Goal: Navigation & Orientation: Find specific page/section

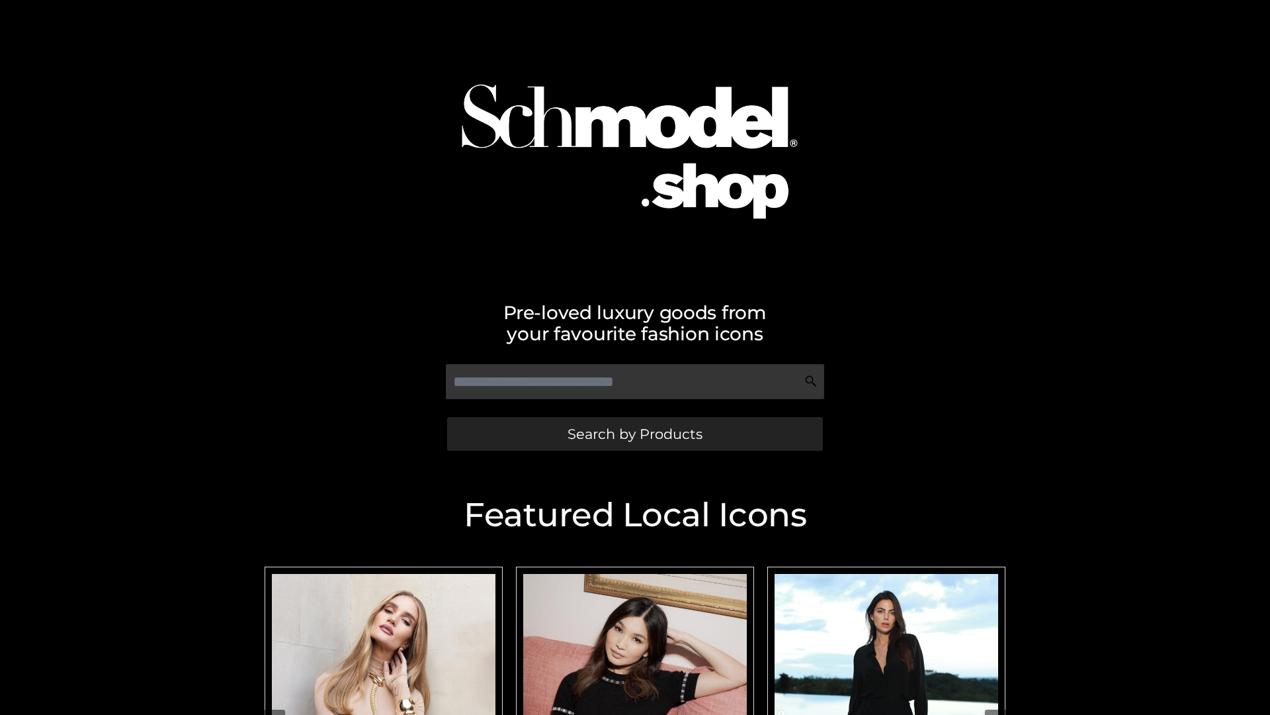
click at [634, 433] on span "Search by Products" at bounding box center [635, 434] width 135 height 14
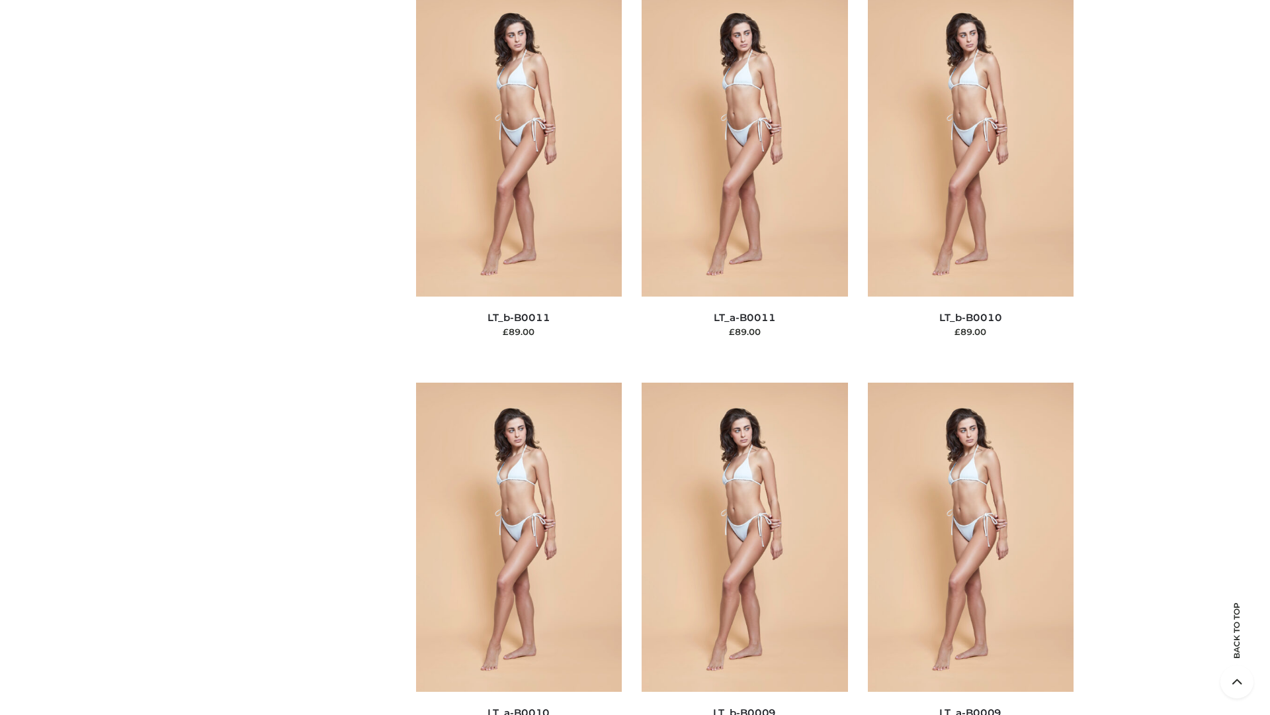
scroll to position [5942, 0]
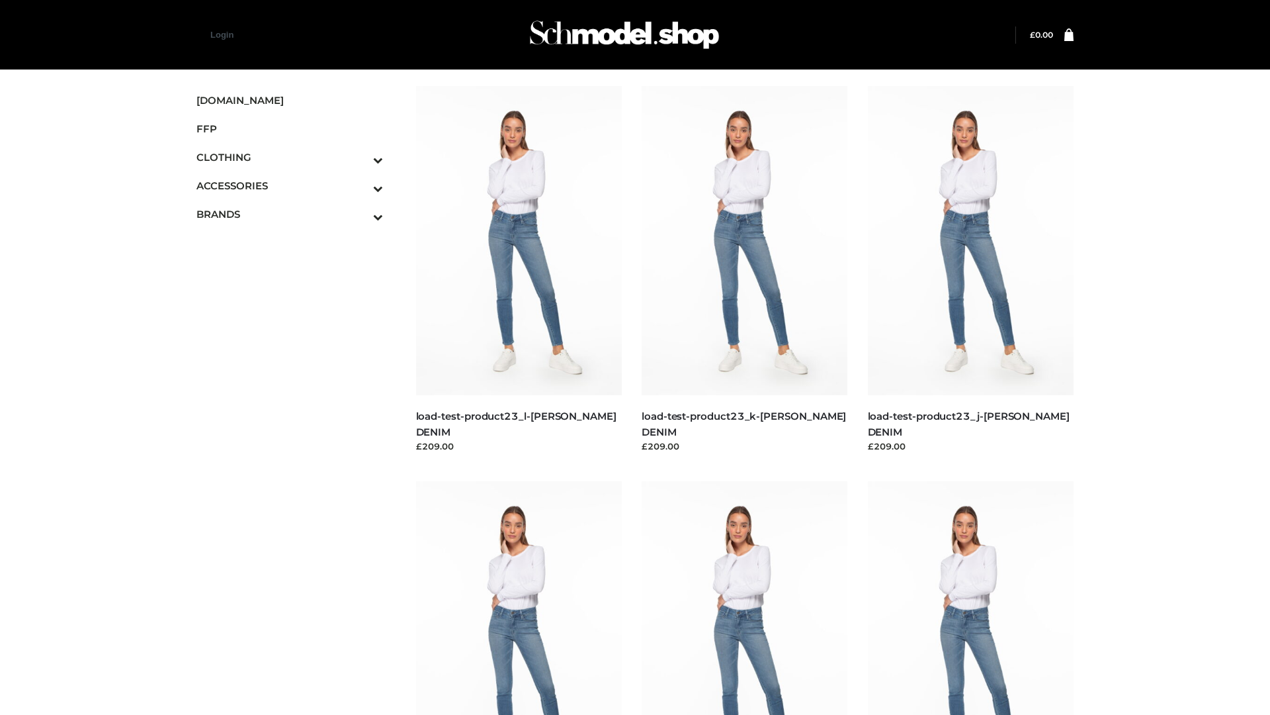
scroll to position [1160, 0]
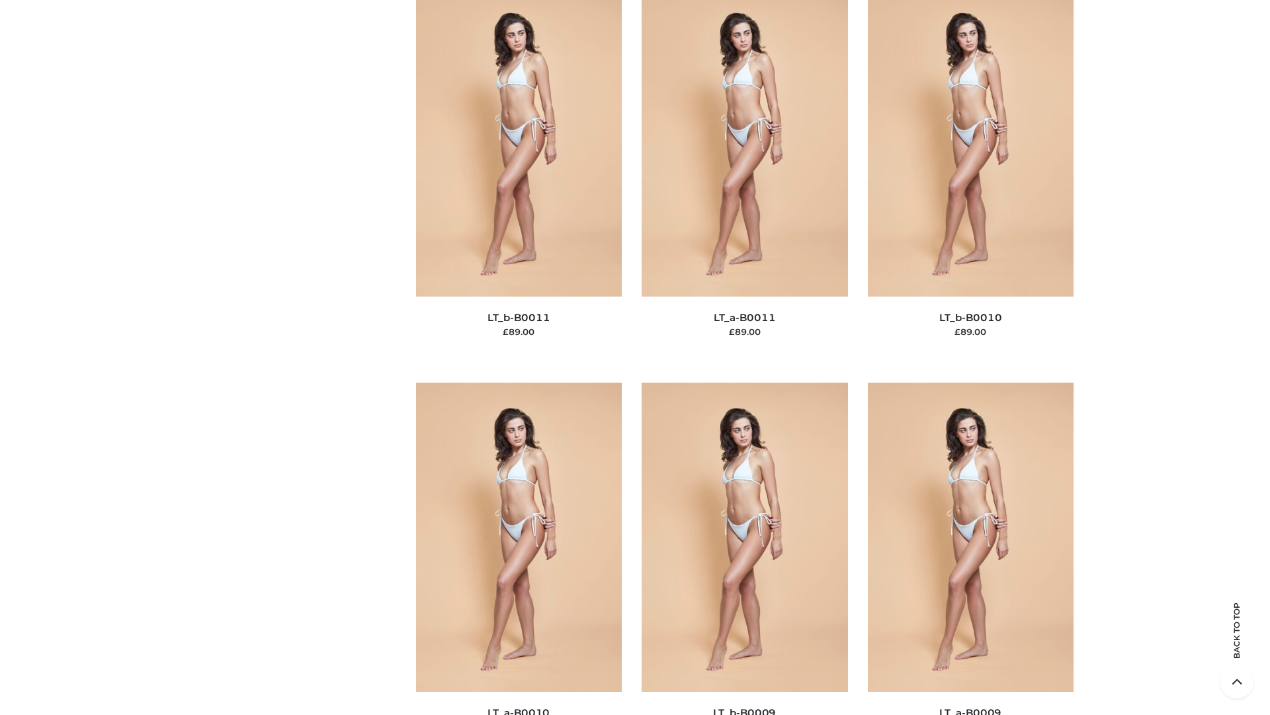
scroll to position [5942, 0]
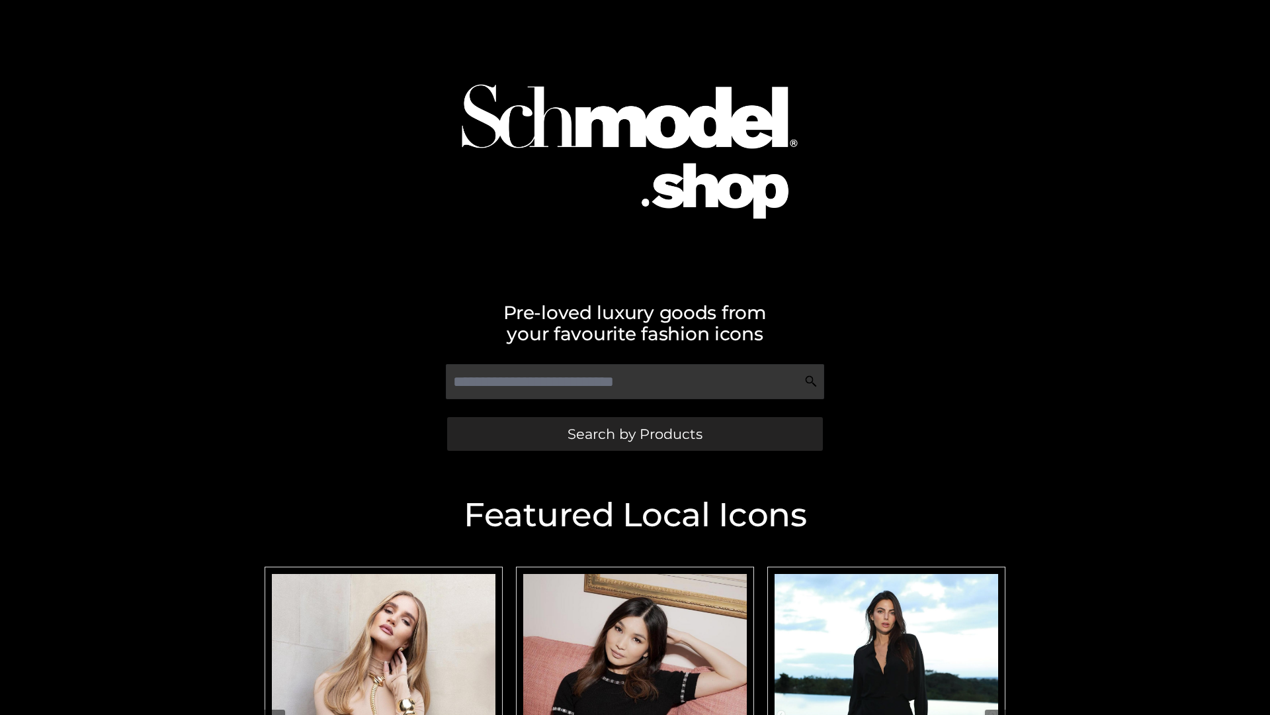
click at [634, 433] on span "Search by Products" at bounding box center [635, 434] width 135 height 14
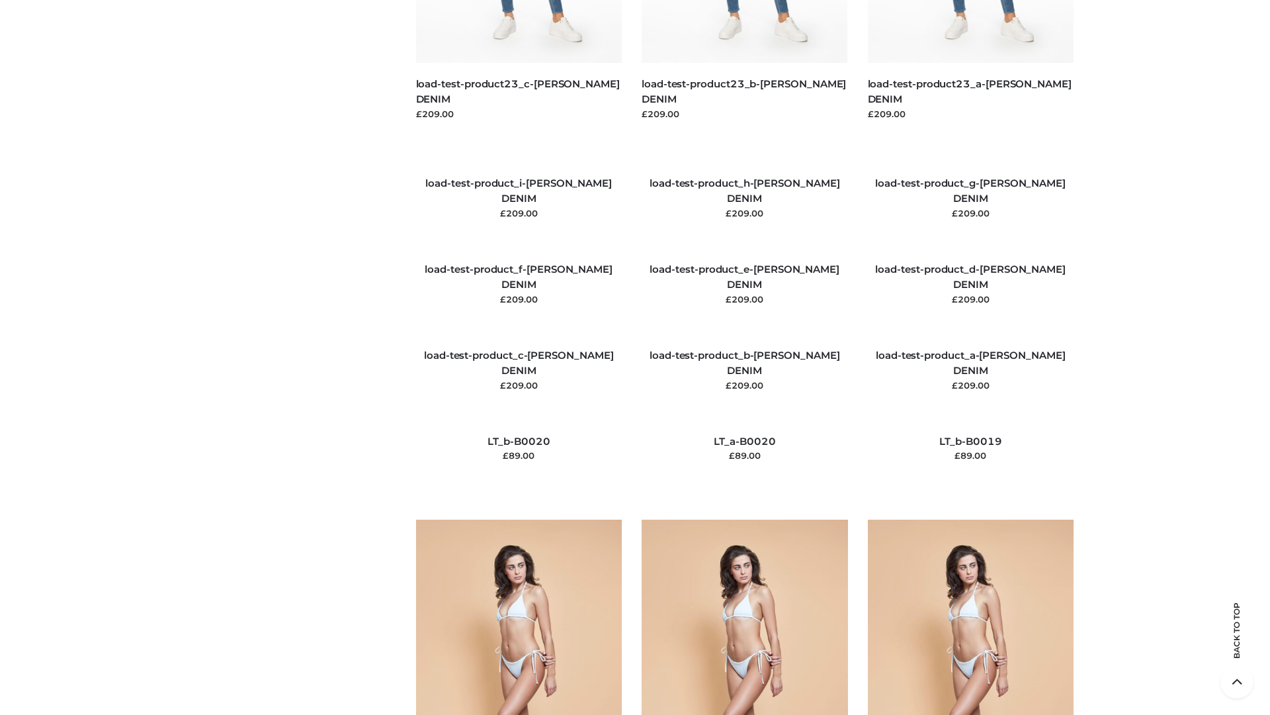
scroll to position [3112, 0]
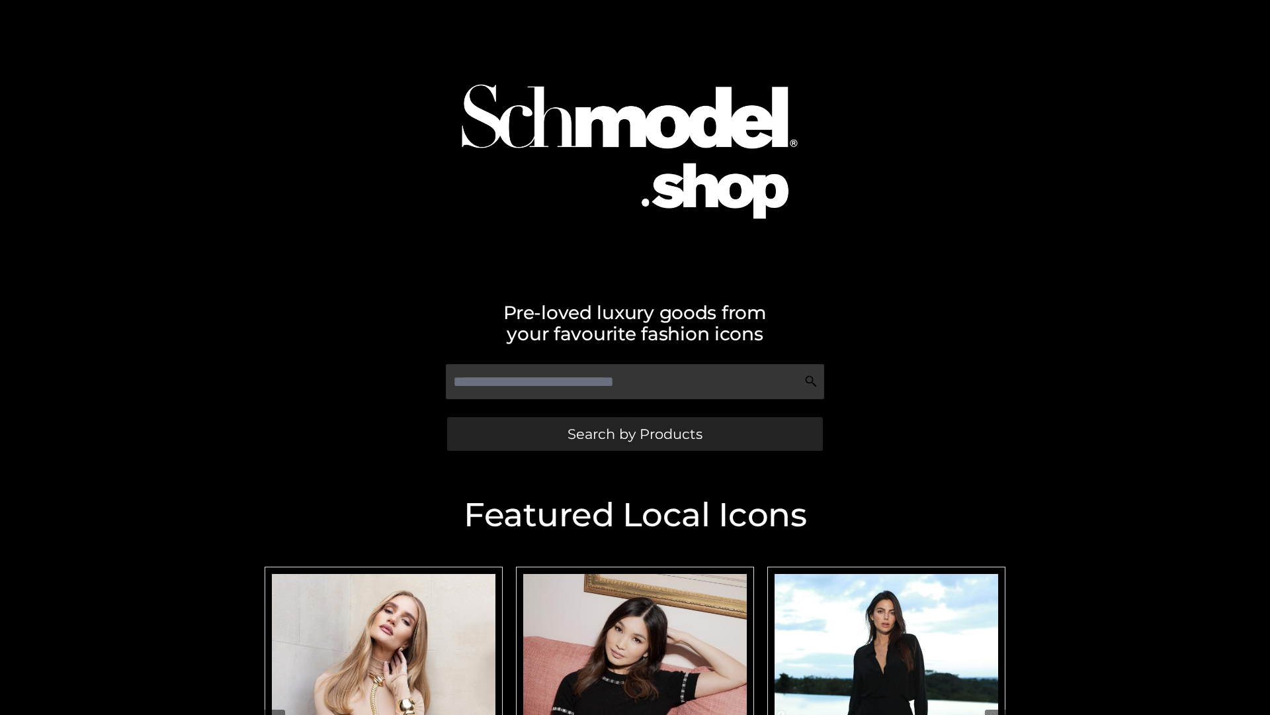
click at [634, 433] on span "Search by Products" at bounding box center [635, 434] width 135 height 14
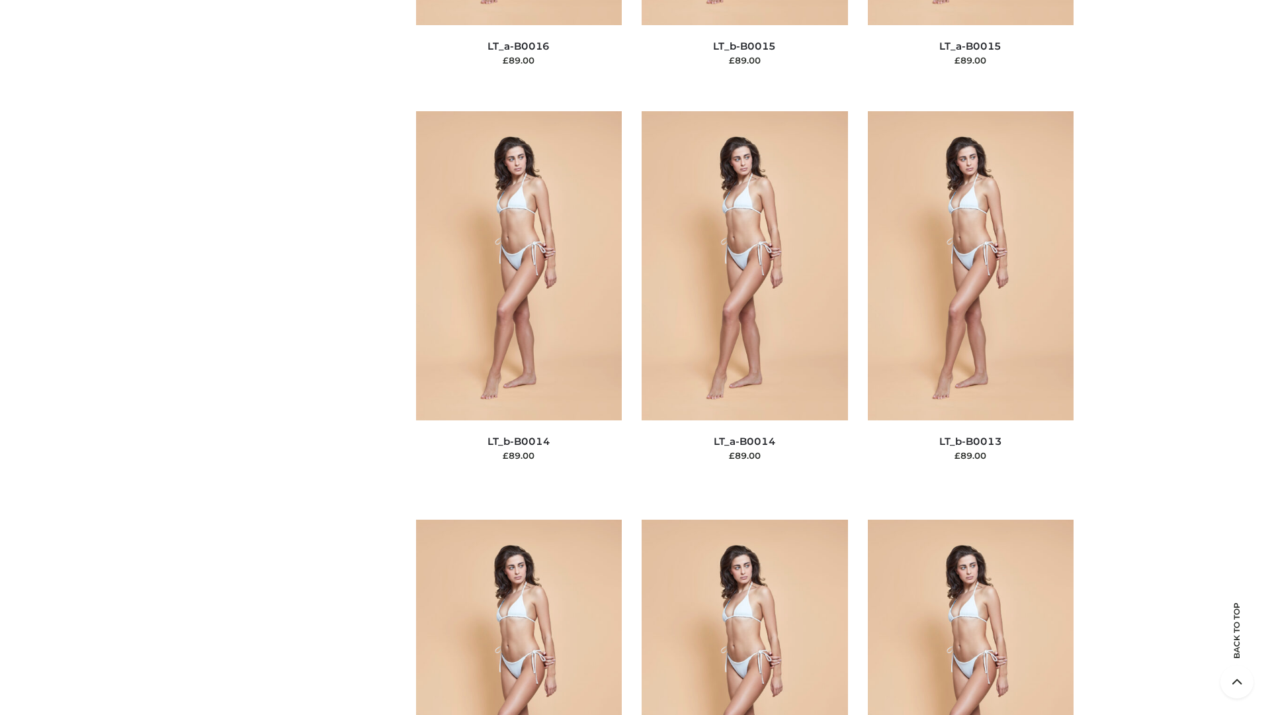
scroll to position [4705, 0]
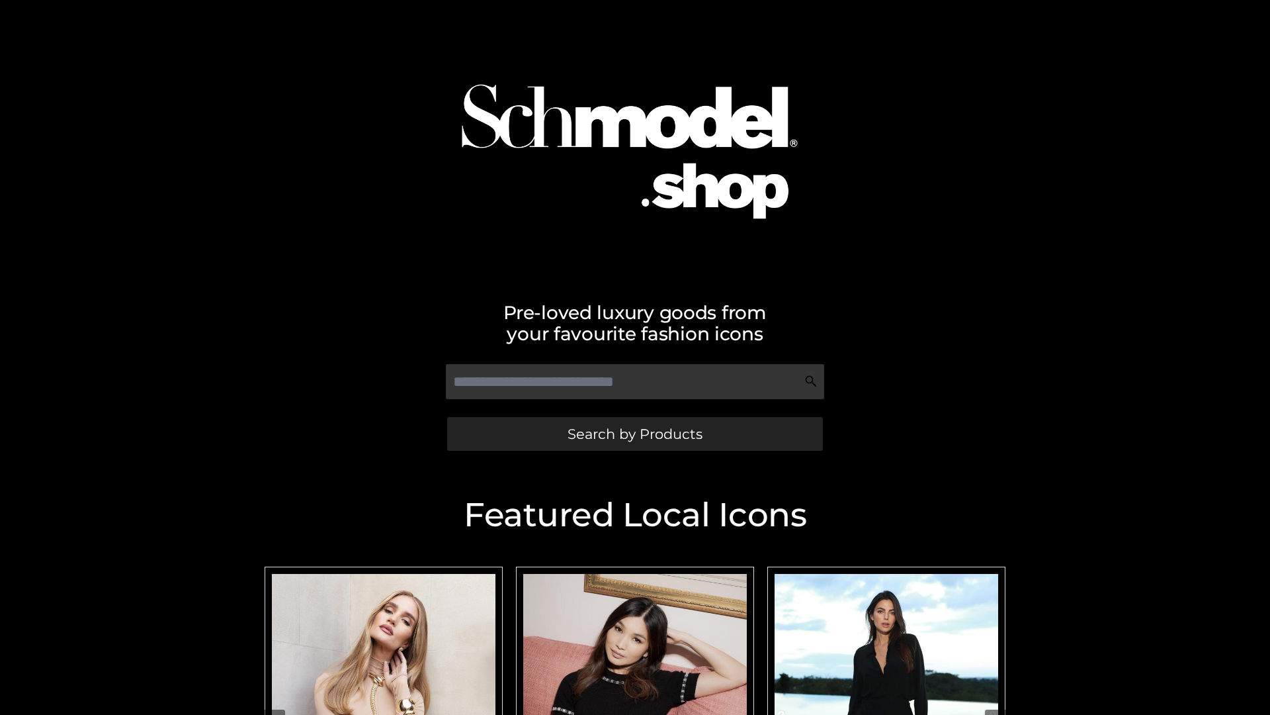
click at [634, 433] on span "Search by Products" at bounding box center [635, 434] width 135 height 14
